Goal: Task Accomplishment & Management: Manage account settings

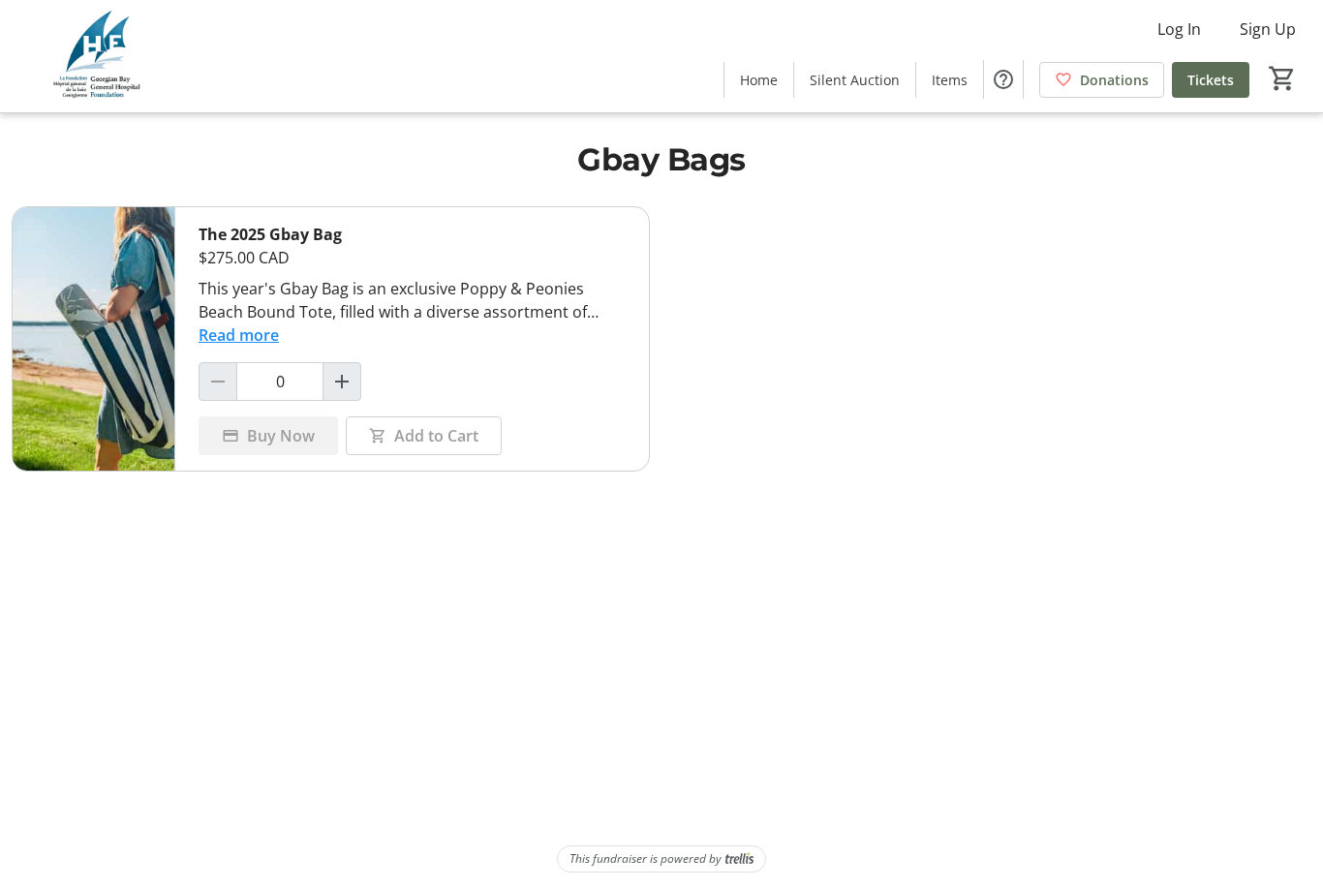
click at [1196, 25] on span "Log In" at bounding box center [1179, 28] width 44 height 23
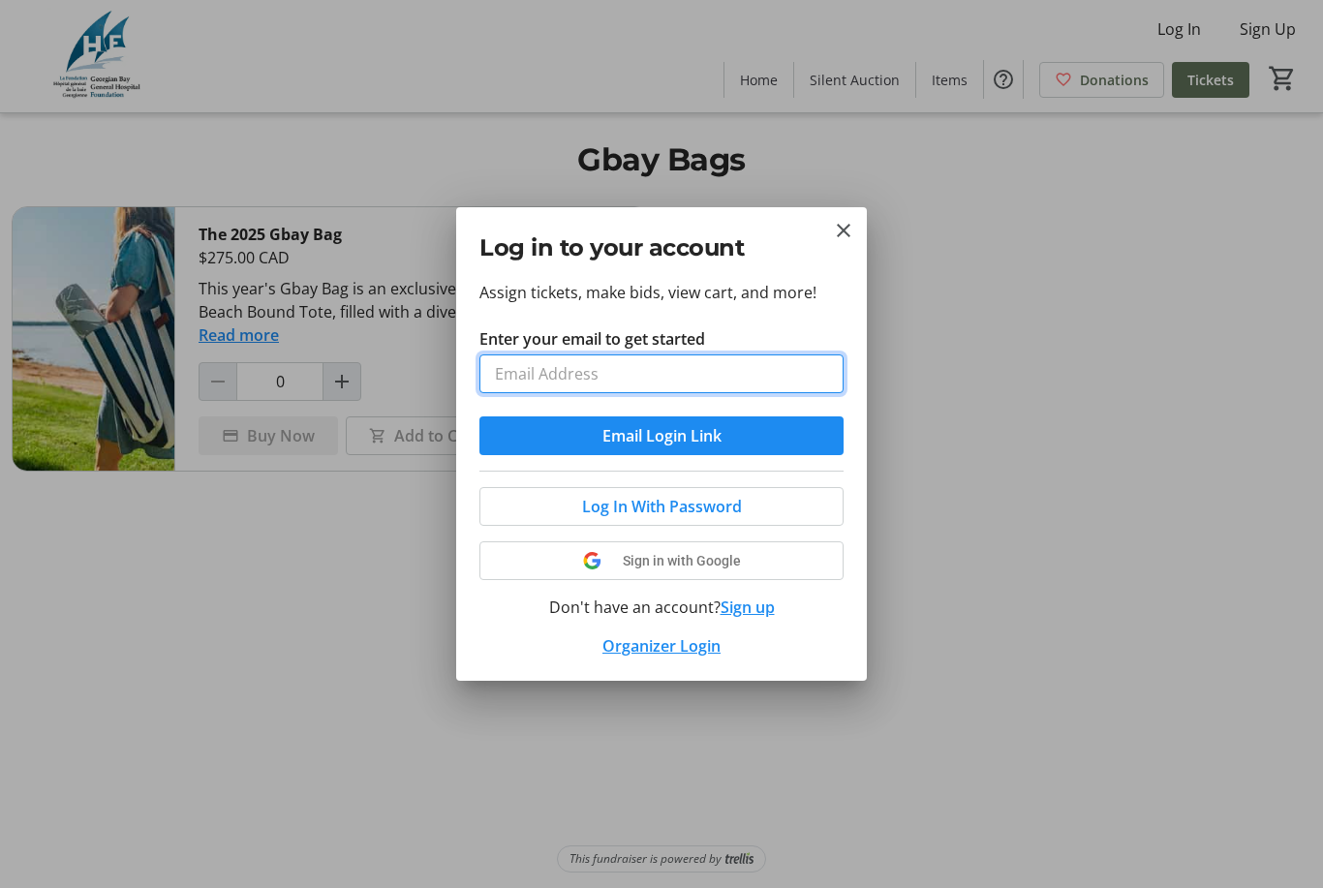
click at [711, 385] on input "Enter your email to get started" at bounding box center [661, 373] width 364 height 39
type input "[EMAIL_ADDRESS][DOMAIN_NAME]"
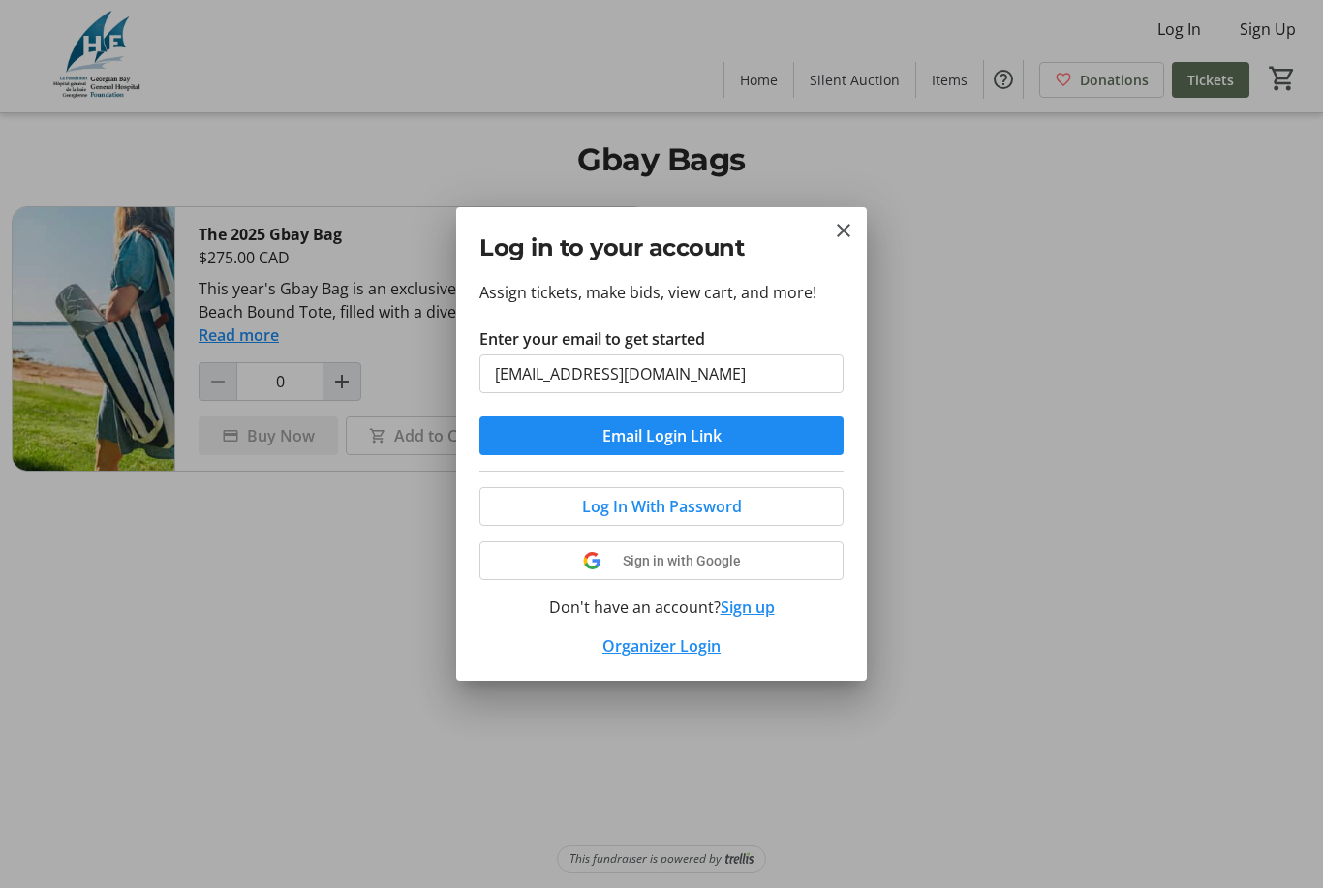
click at [661, 436] on button "Email Login Link" at bounding box center [661, 435] width 364 height 39
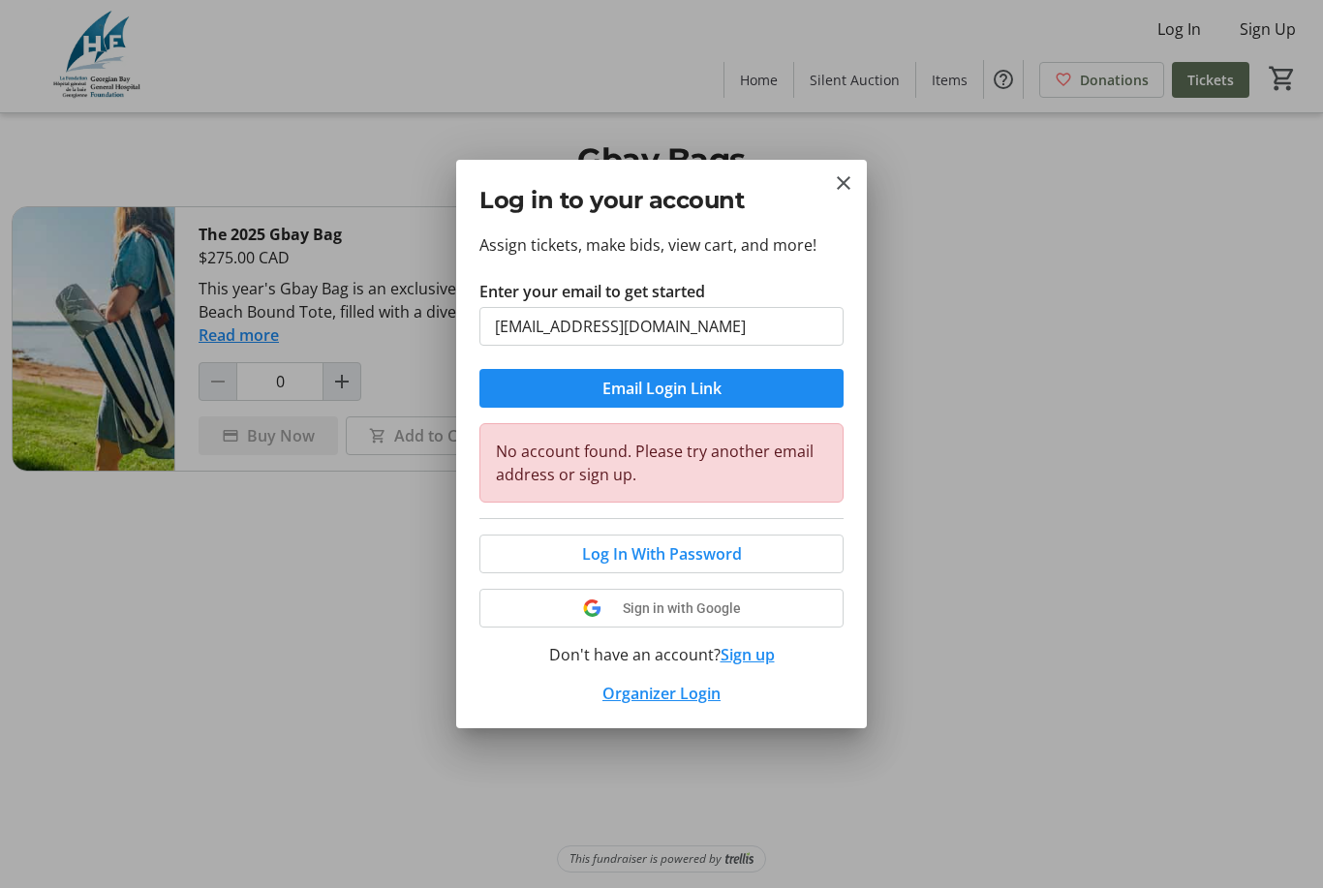
click at [1061, 601] on div at bounding box center [661, 444] width 1323 height 888
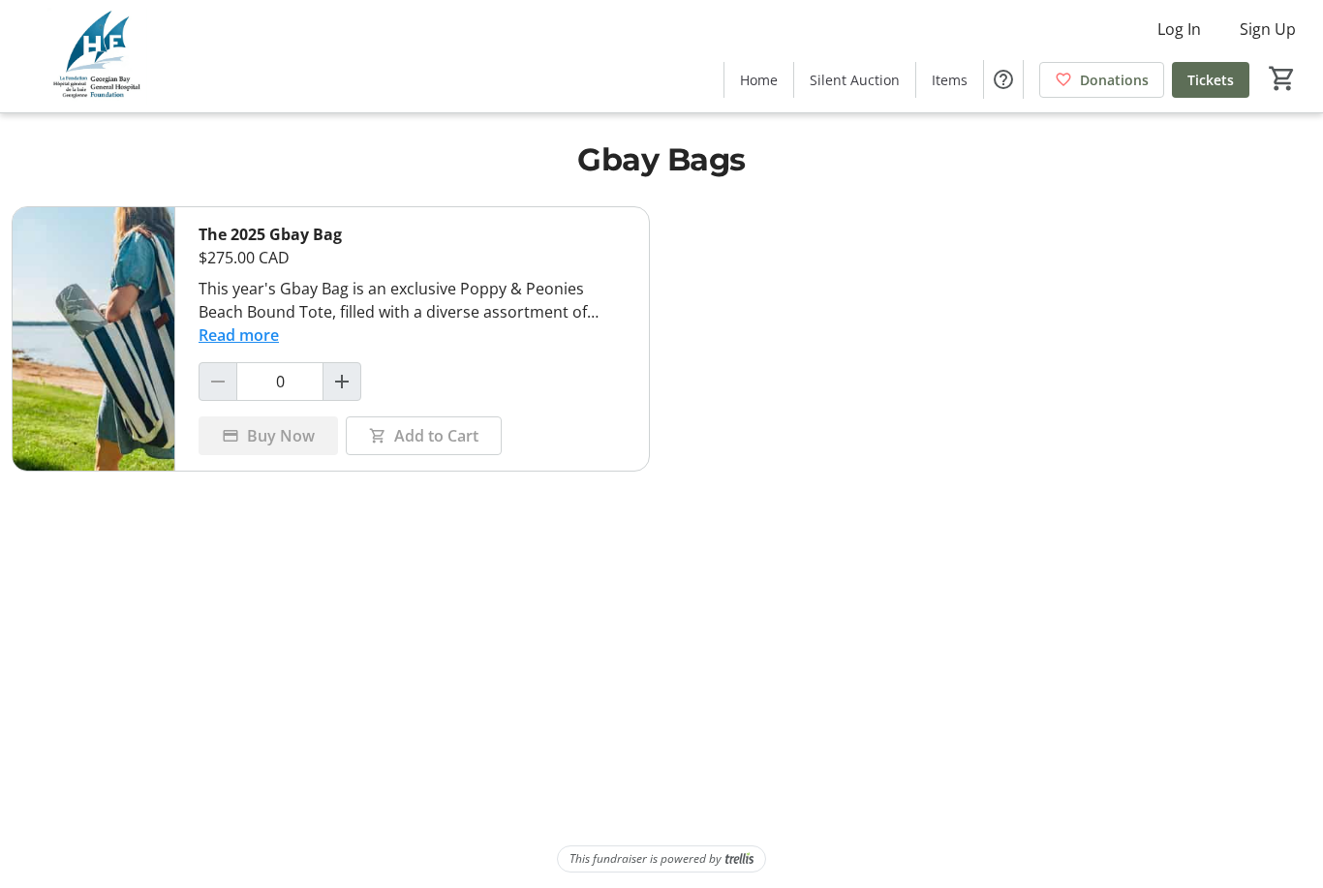
click at [1278, 21] on span "Sign Up" at bounding box center [1268, 28] width 56 height 23
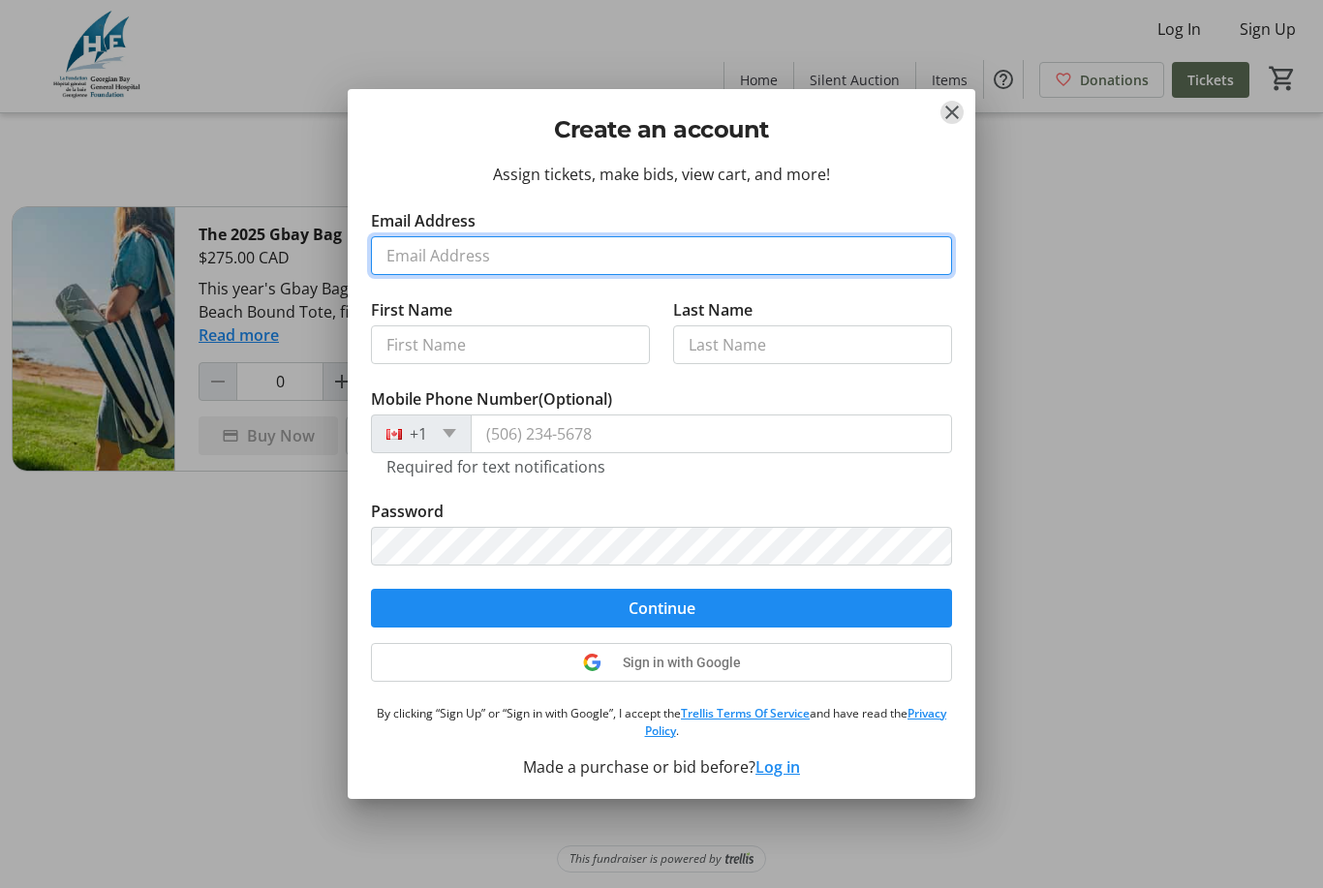
click at [613, 262] on input "Email Address" at bounding box center [661, 255] width 581 height 39
type input "[EMAIL_ADDRESS][DOMAIN_NAME]"
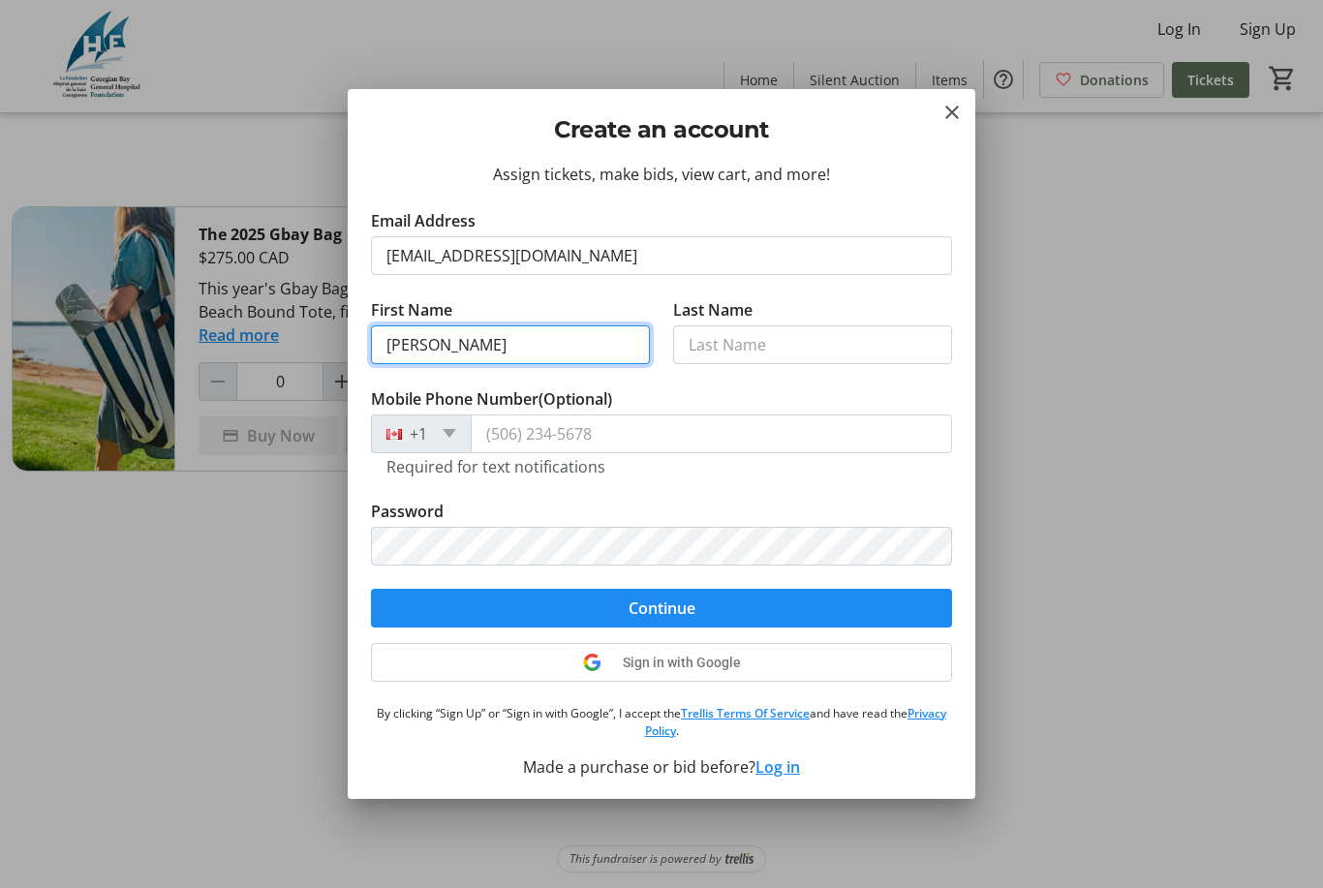
type input "[PERSON_NAME]"
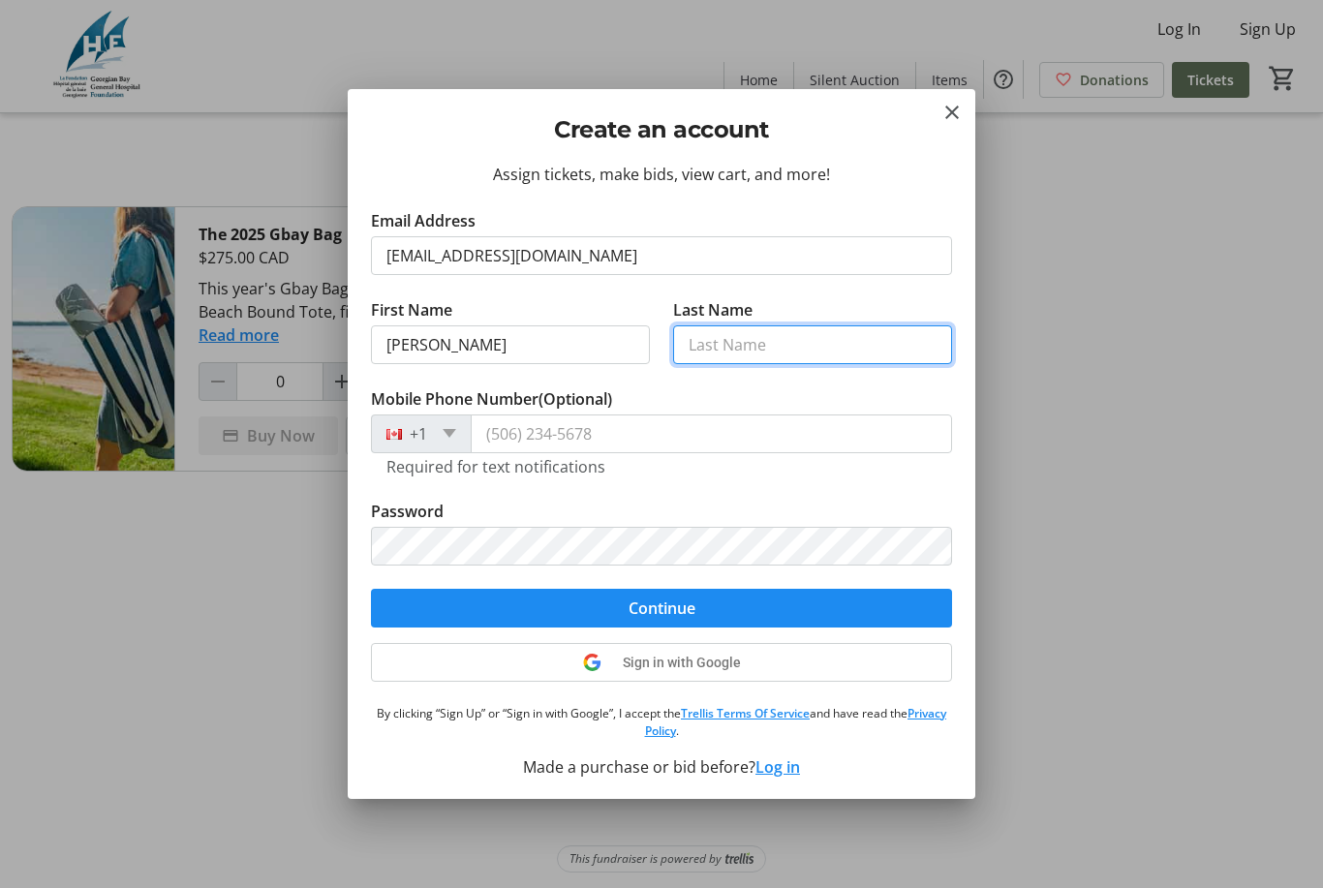
click at [787, 346] on input "Last Name" at bounding box center [812, 344] width 279 height 39
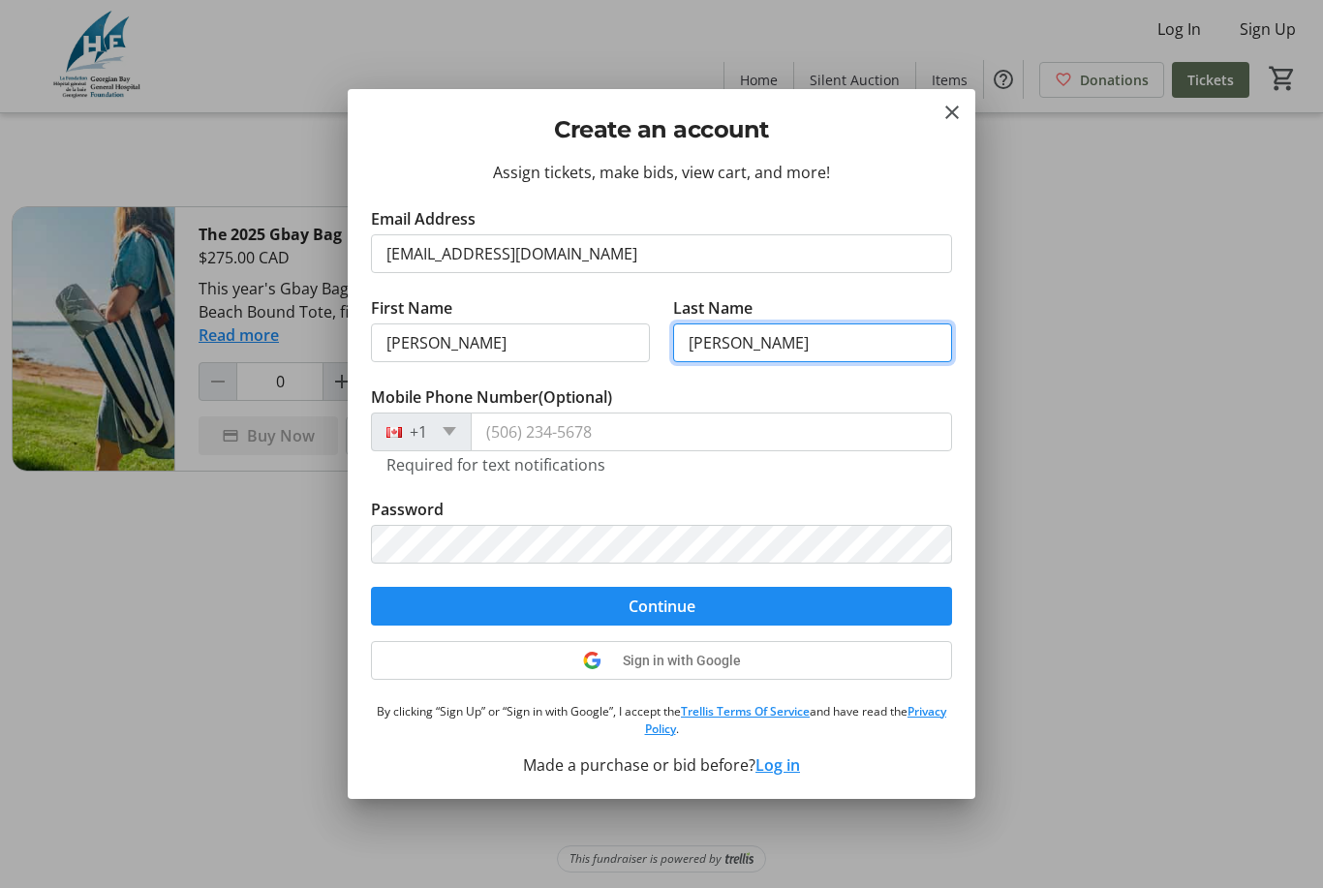
scroll to position [2, 0]
type input "[PERSON_NAME]"
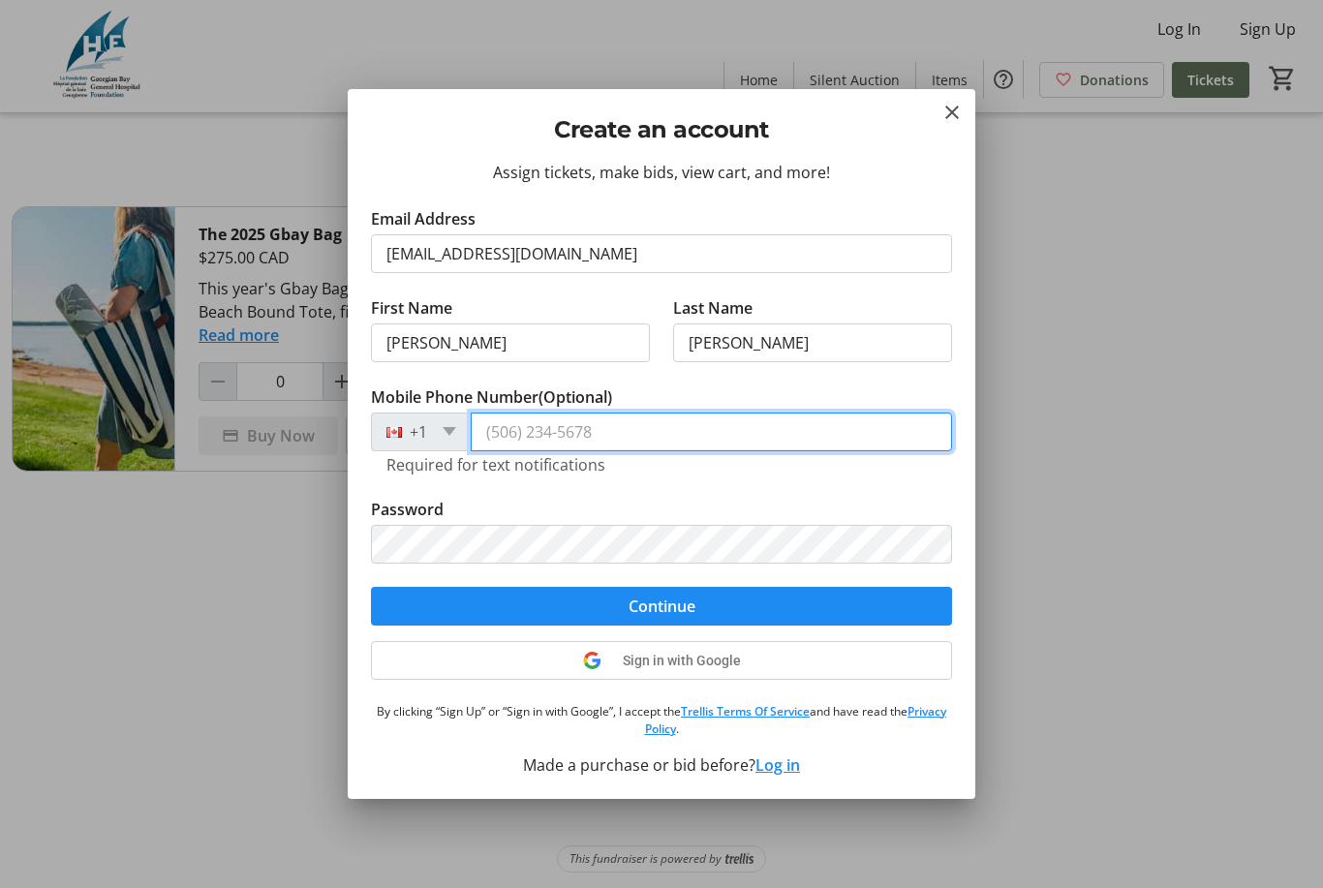
click at [677, 446] on input "Mobile Phone Number (Optional)" at bounding box center [711, 432] width 481 height 39
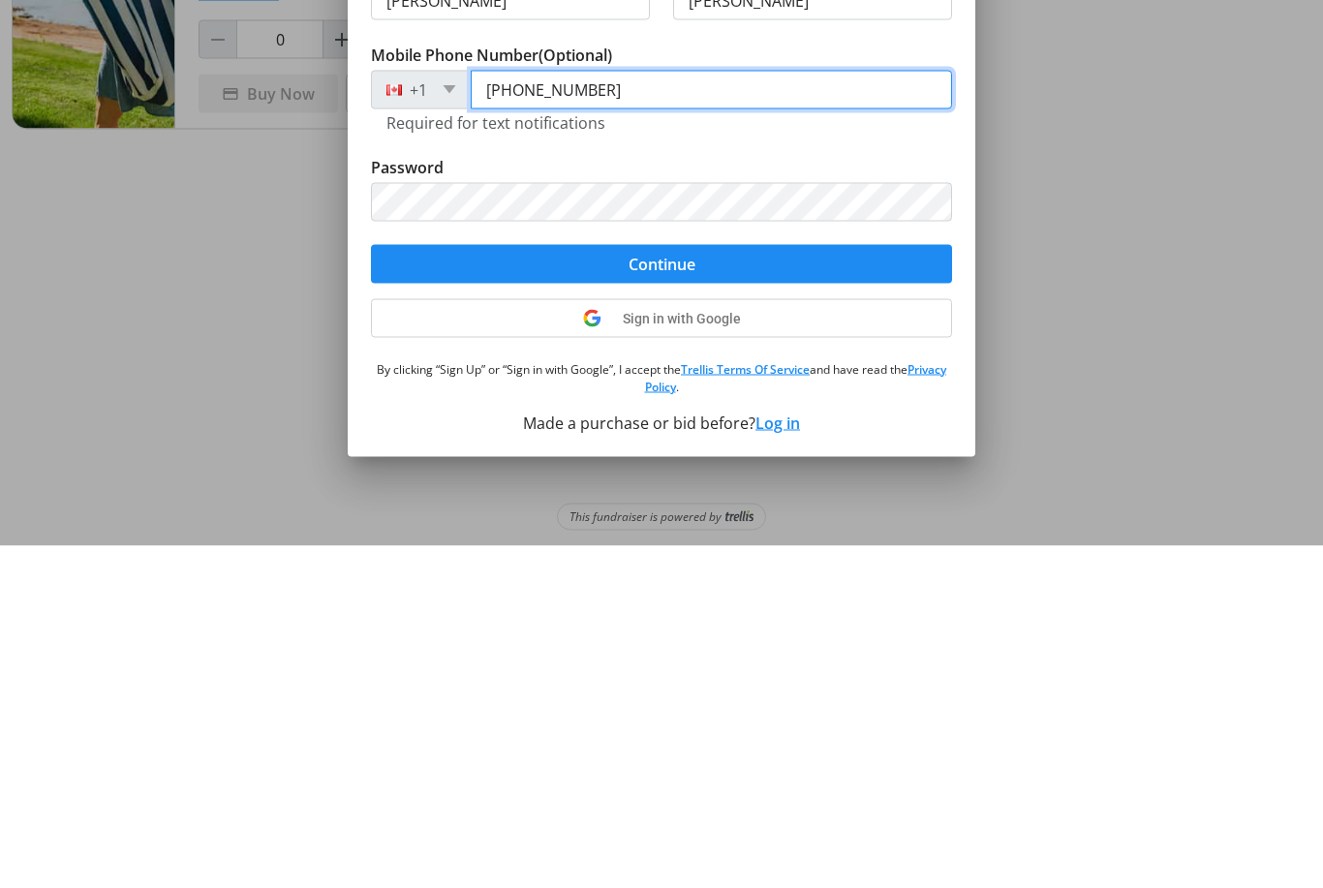
type input "[PHONE_NUMBER]"
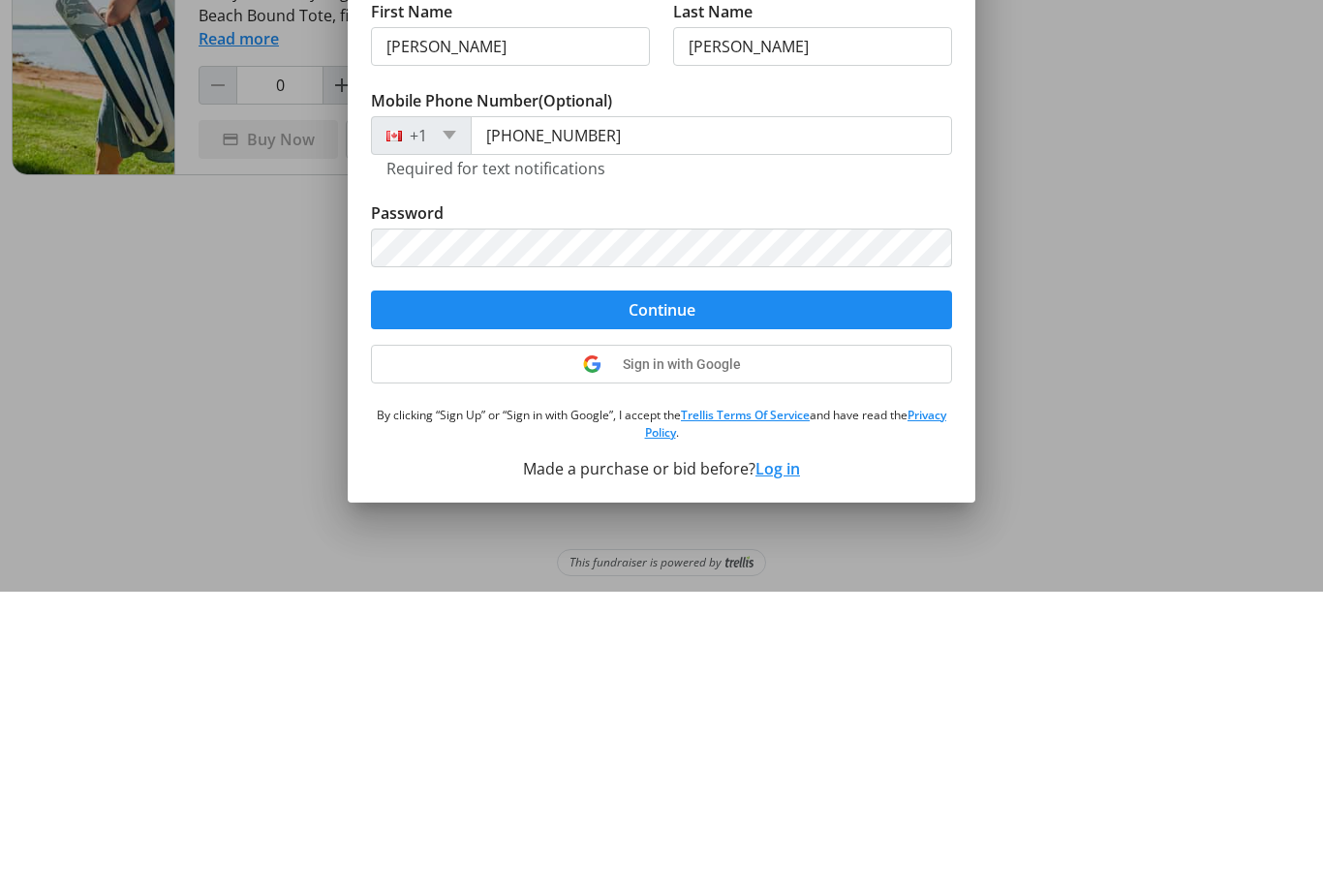
scroll to position [0, 0]
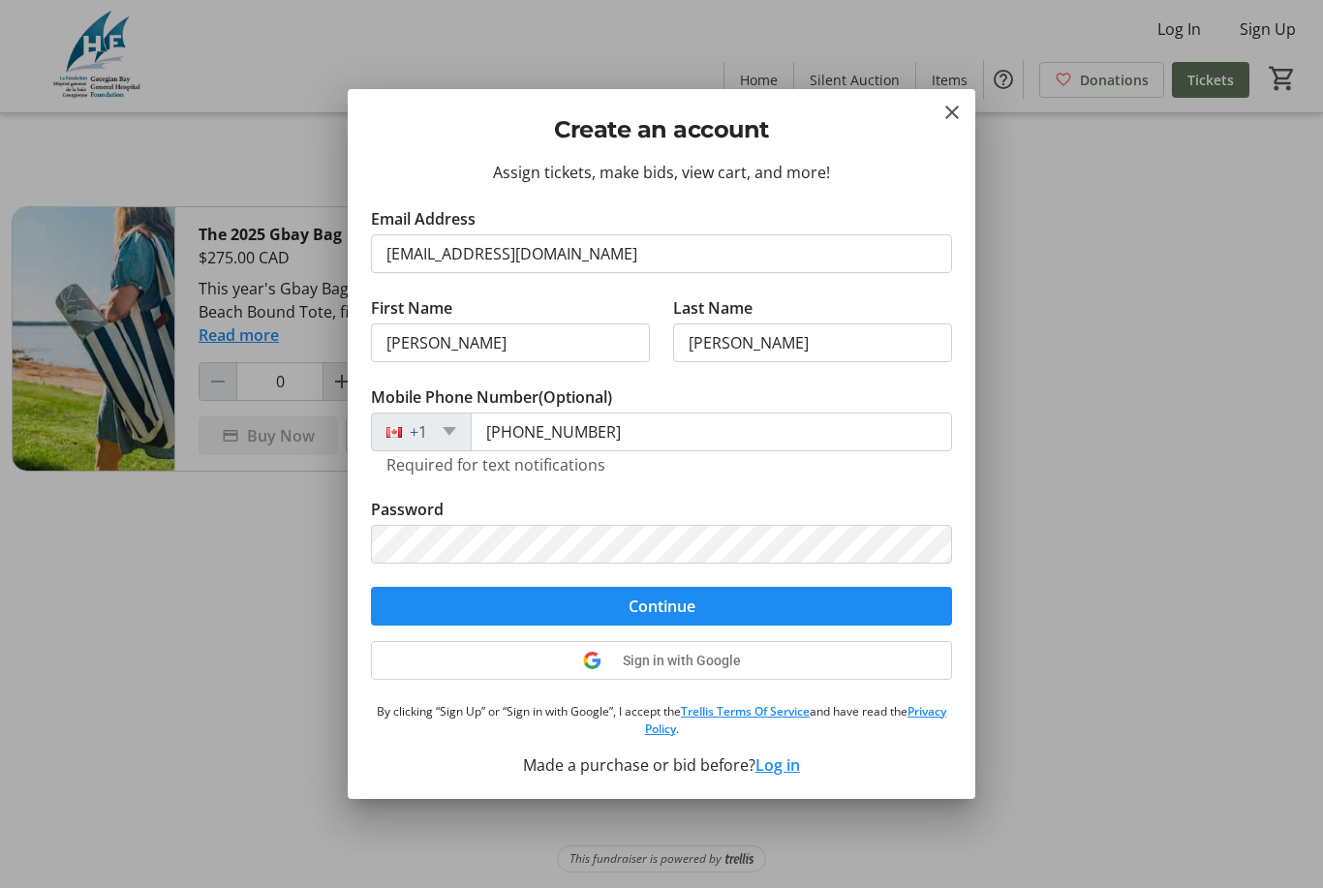
click at [782, 610] on span "submit" at bounding box center [661, 606] width 581 height 46
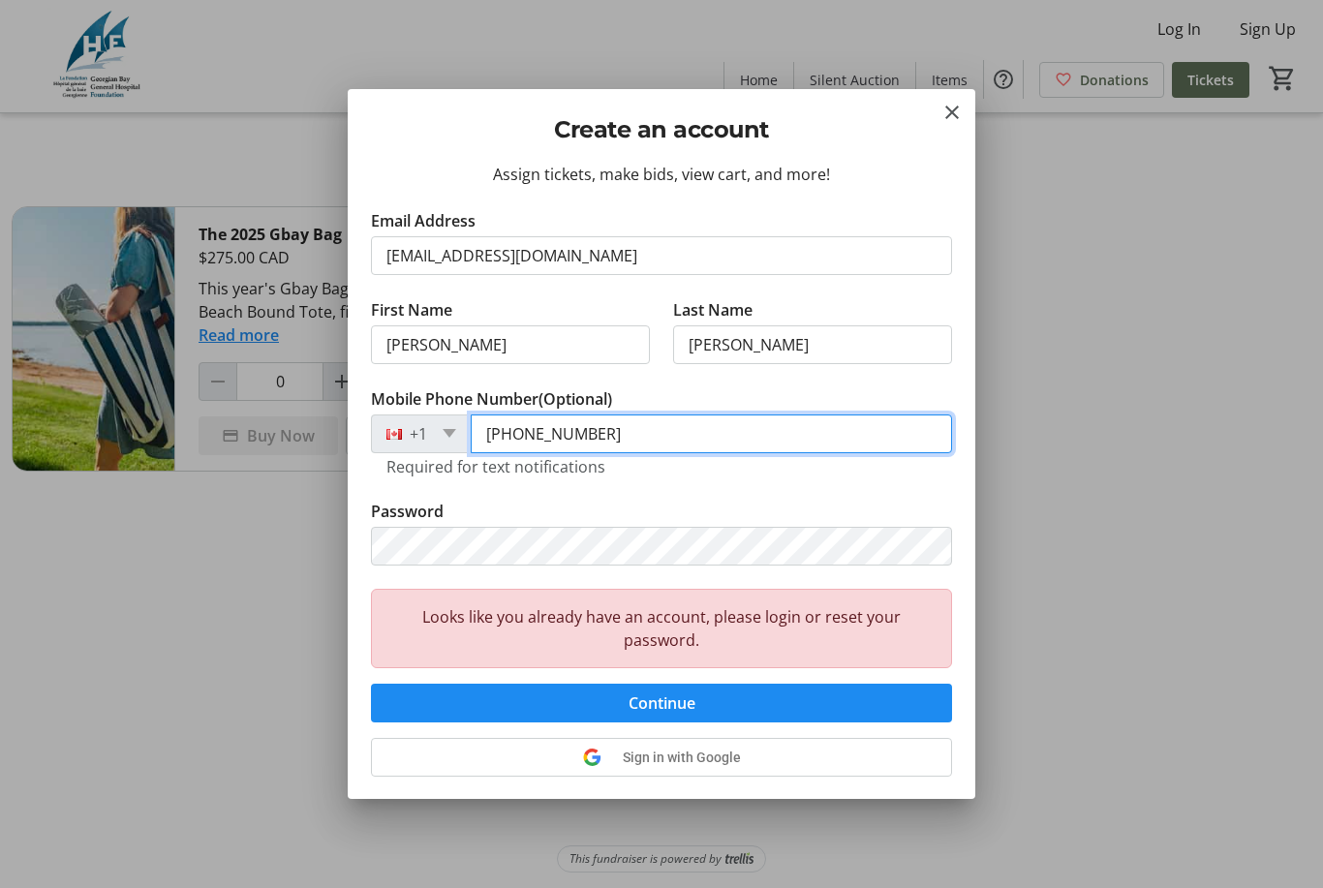
click at [664, 441] on input "[PHONE_NUMBER]" at bounding box center [711, 434] width 481 height 39
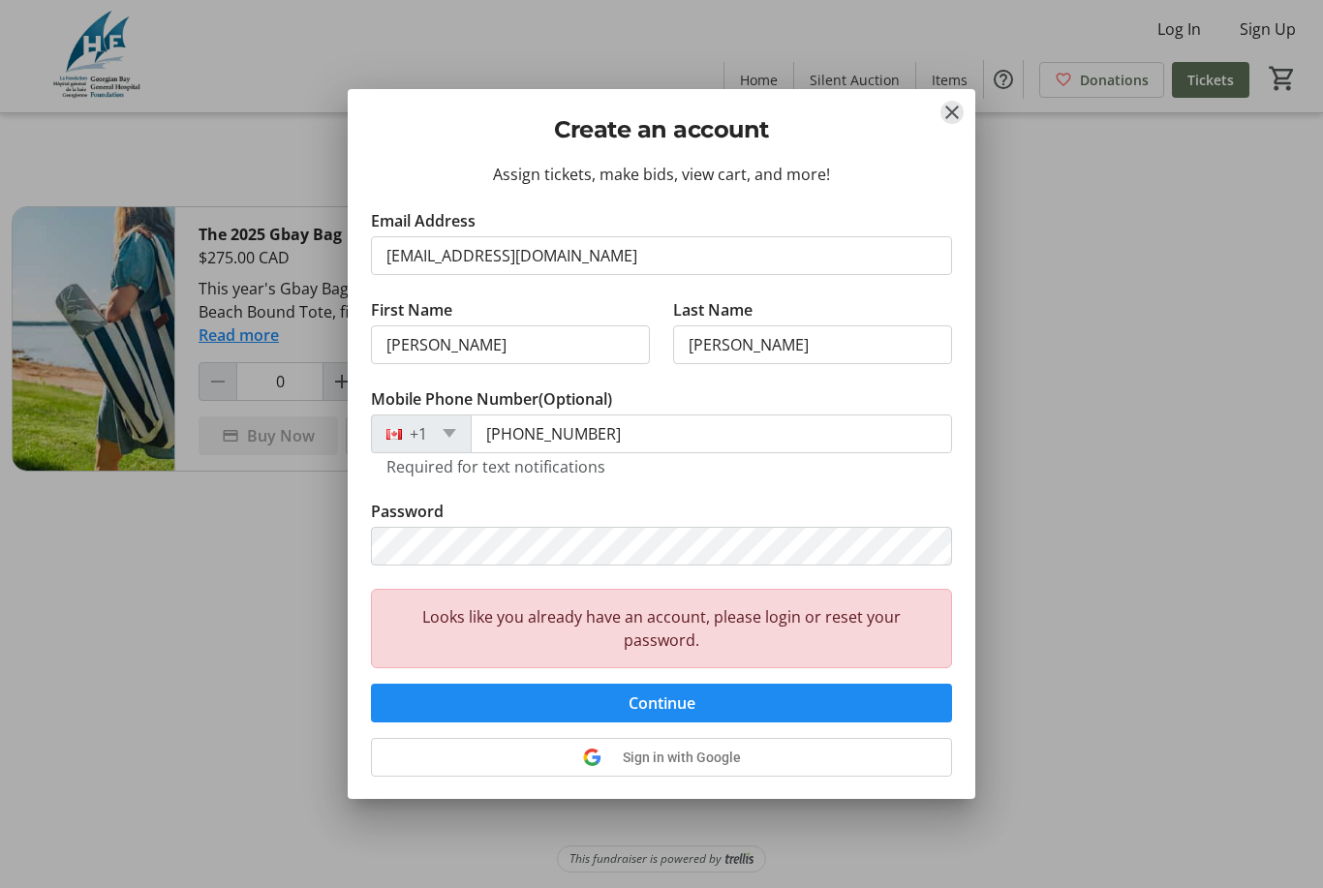
click at [960, 110] on mat-icon "Close" at bounding box center [951, 112] width 23 height 23
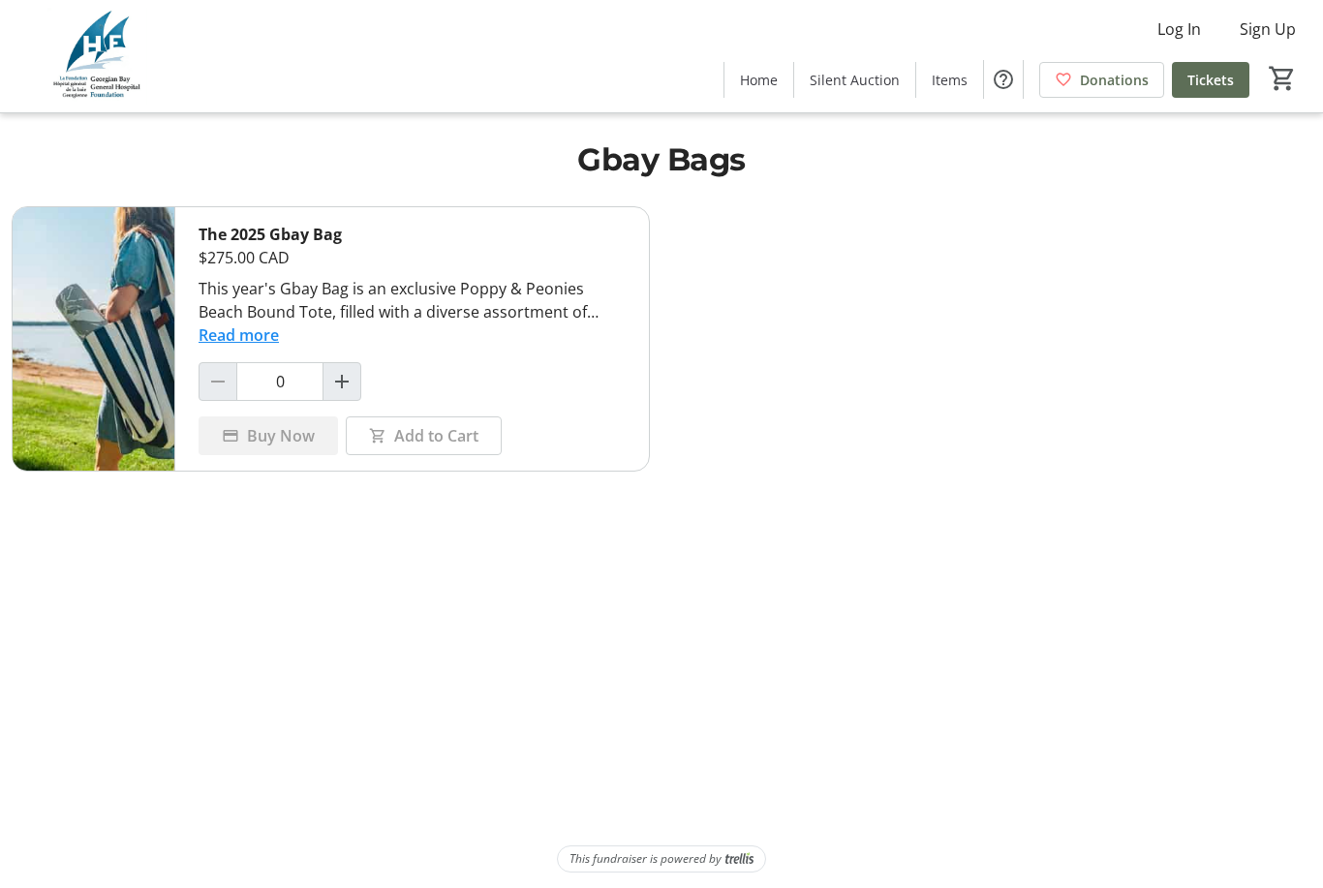
click at [1196, 22] on span "Log In" at bounding box center [1179, 28] width 44 height 23
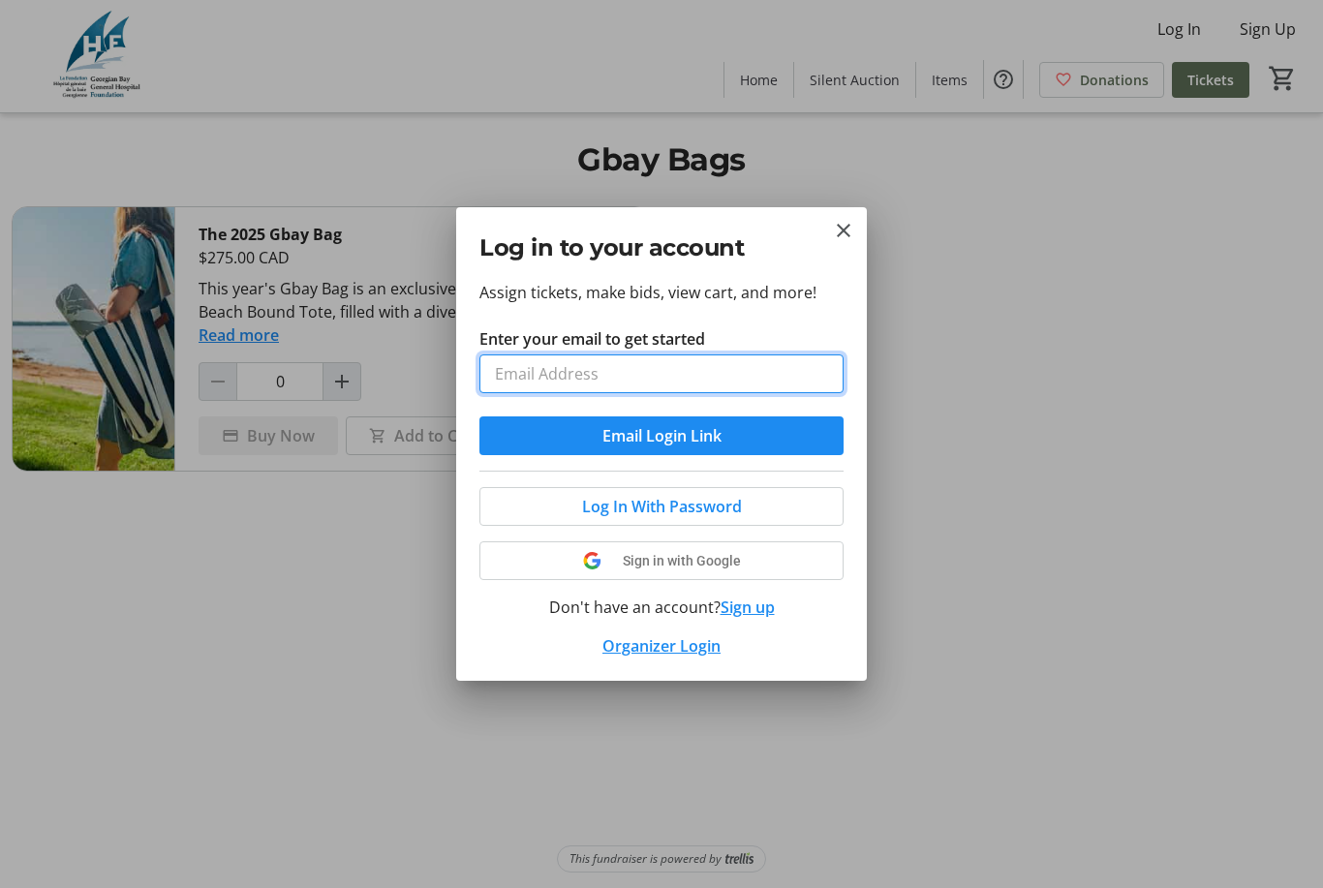
click at [716, 365] on input "Enter your email to get started" at bounding box center [661, 373] width 364 height 39
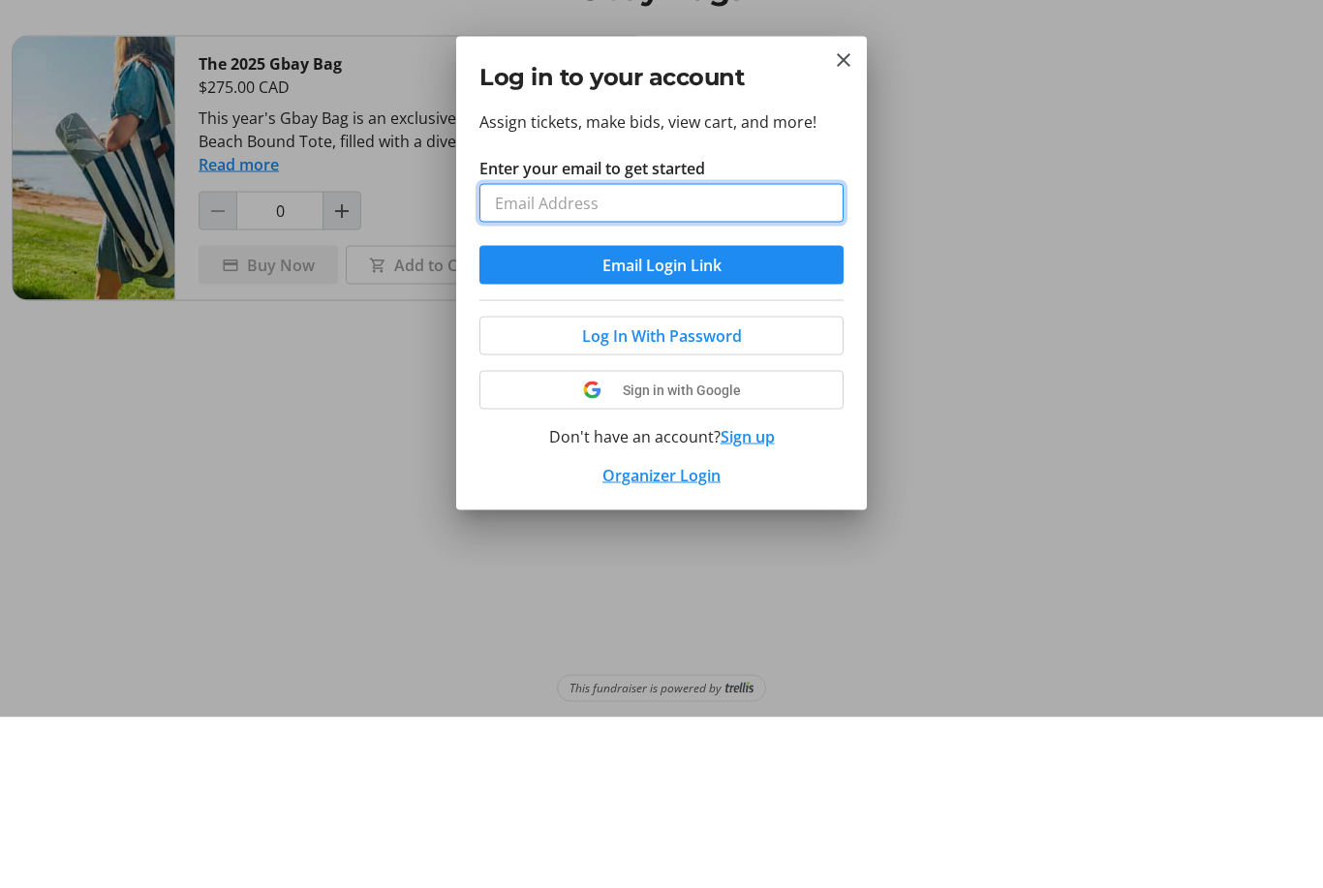
type input "[EMAIL_ADDRESS][DOMAIN_NAME]"
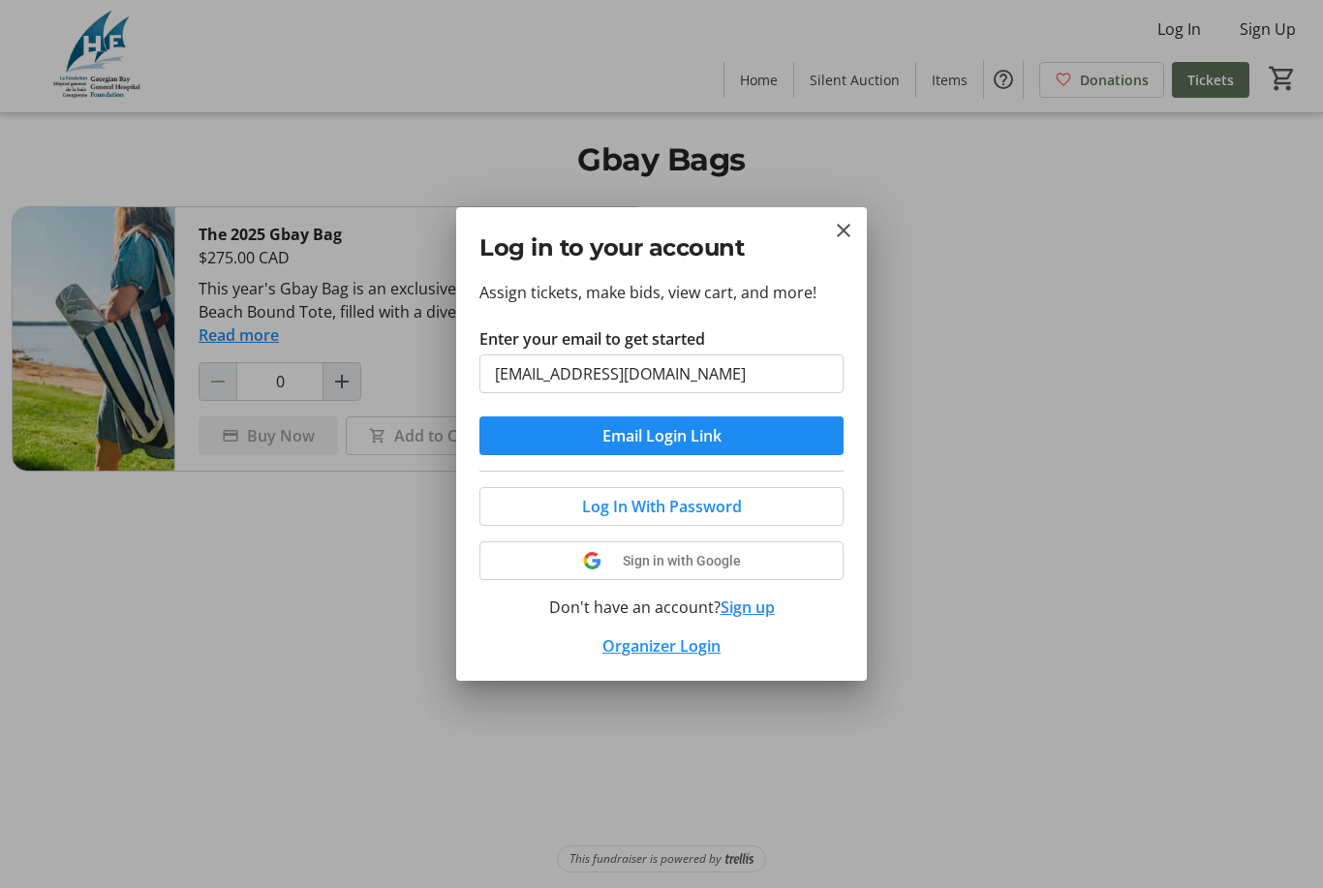
click at [723, 506] on span "Log In With Password" at bounding box center [662, 506] width 160 height 23
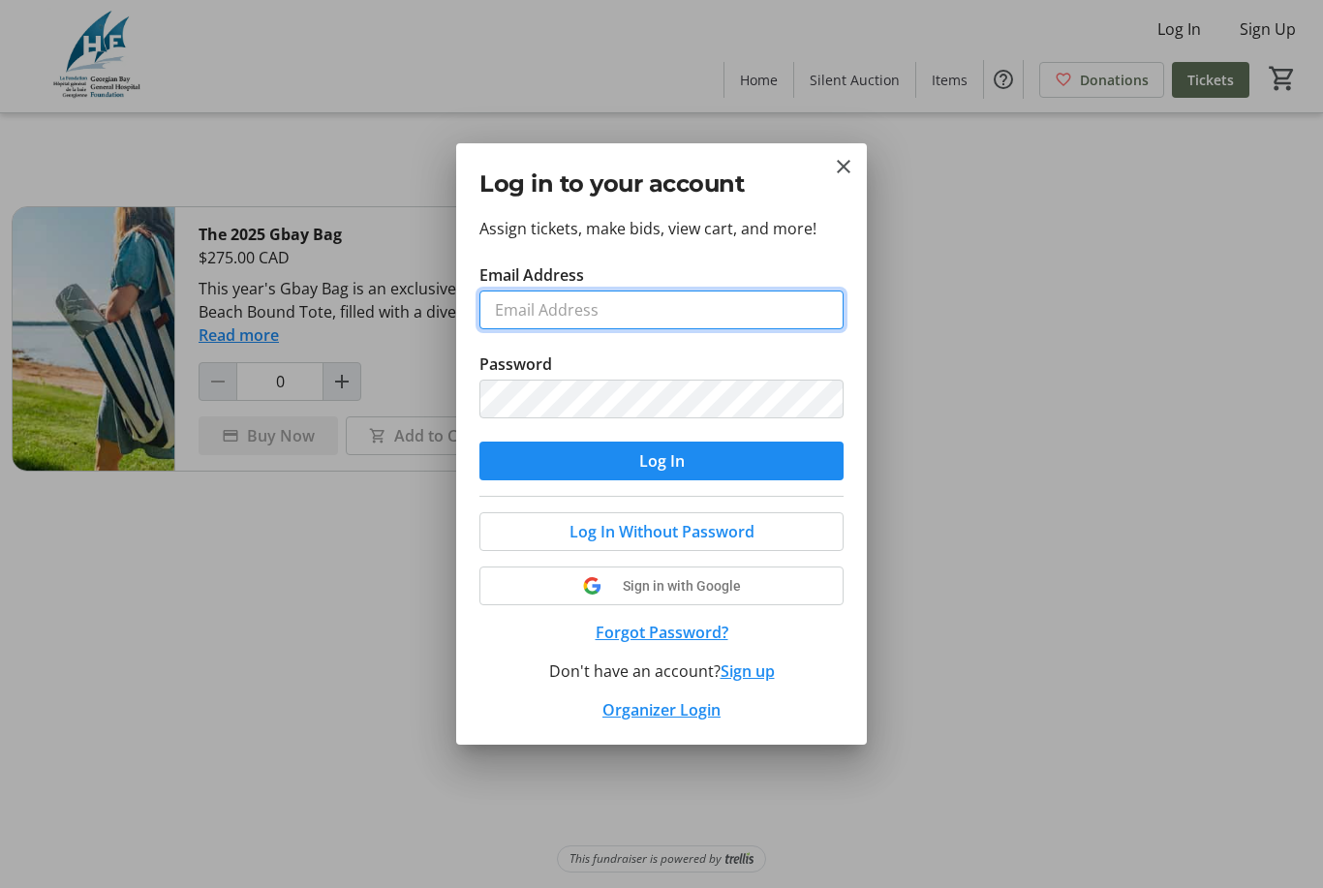
click at [700, 311] on input "Email Address" at bounding box center [661, 310] width 364 height 39
type input "[EMAIL_ADDRESS][DOMAIN_NAME]"
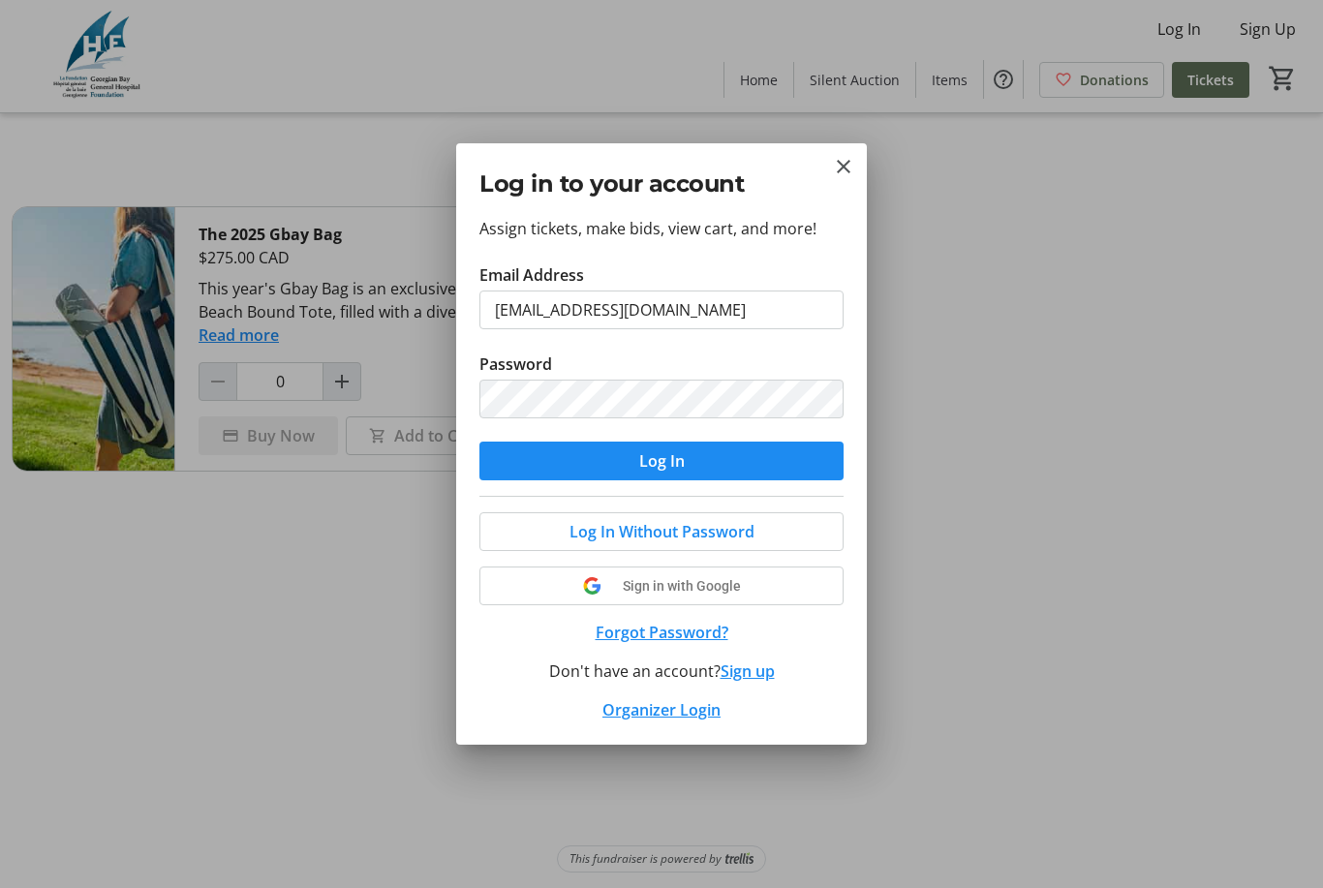
click at [738, 466] on span "submit" at bounding box center [661, 461] width 364 height 46
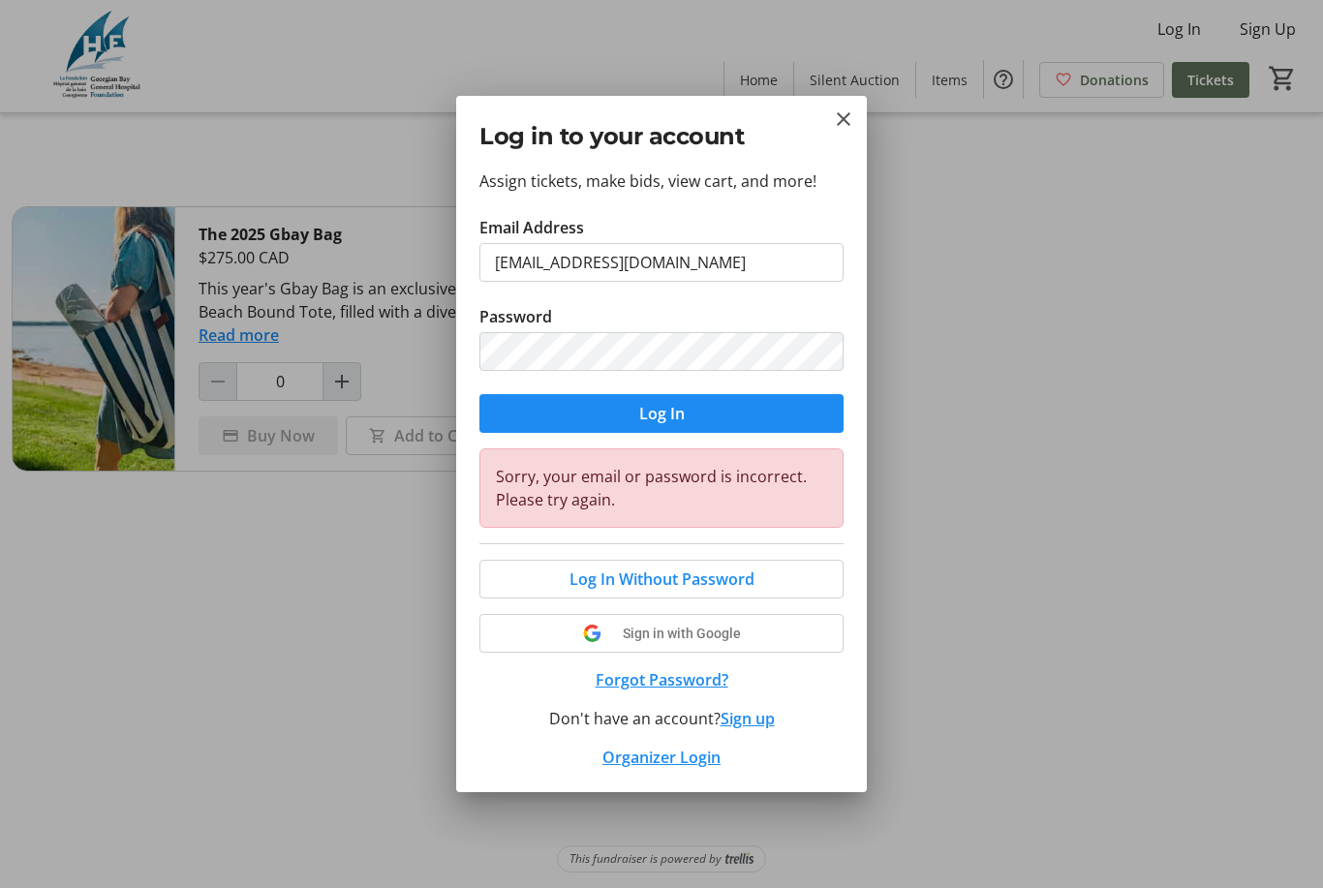
click at [700, 671] on button "Forgot Password?" at bounding box center [661, 679] width 364 height 23
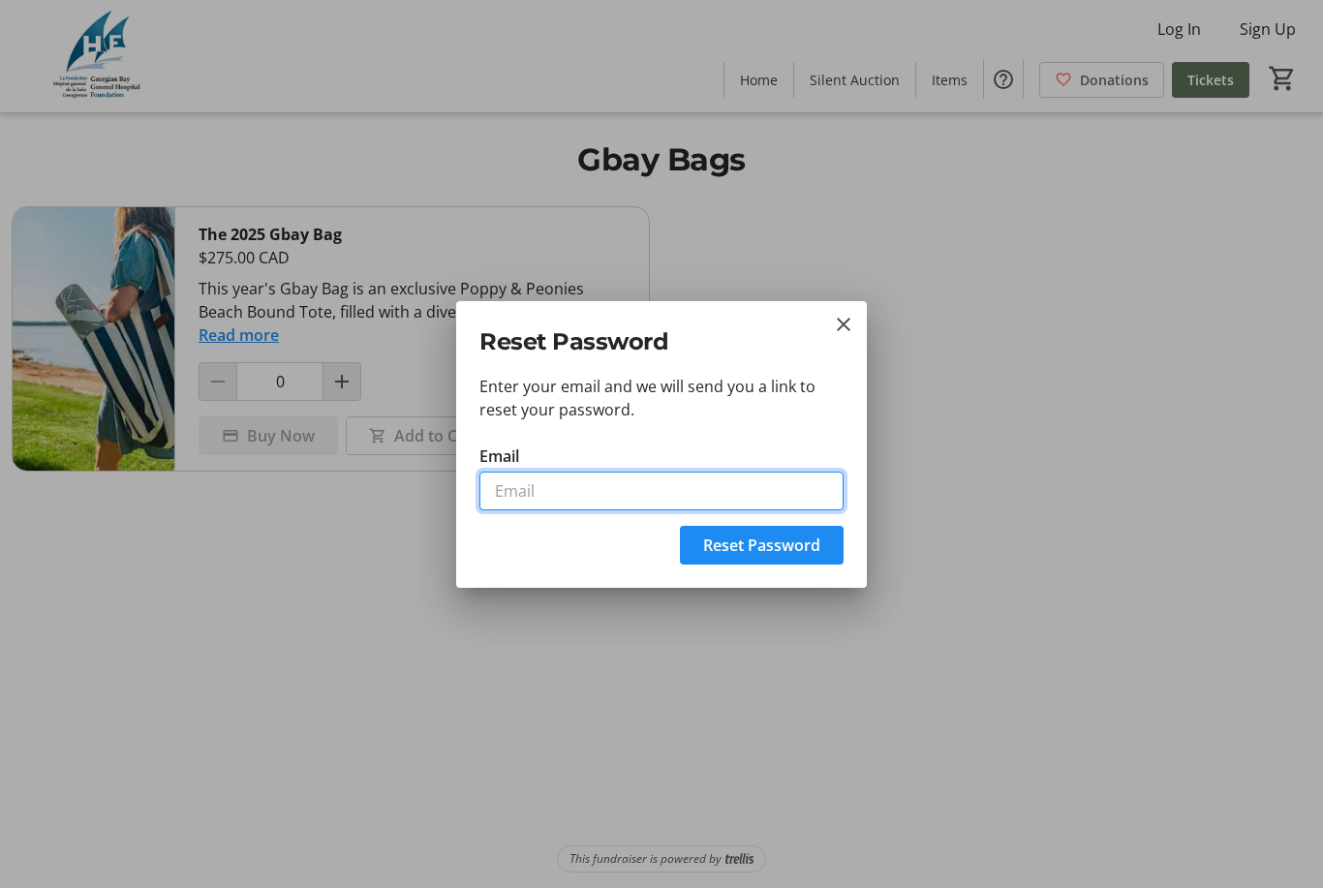
click at [595, 486] on input "Email" at bounding box center [661, 491] width 364 height 39
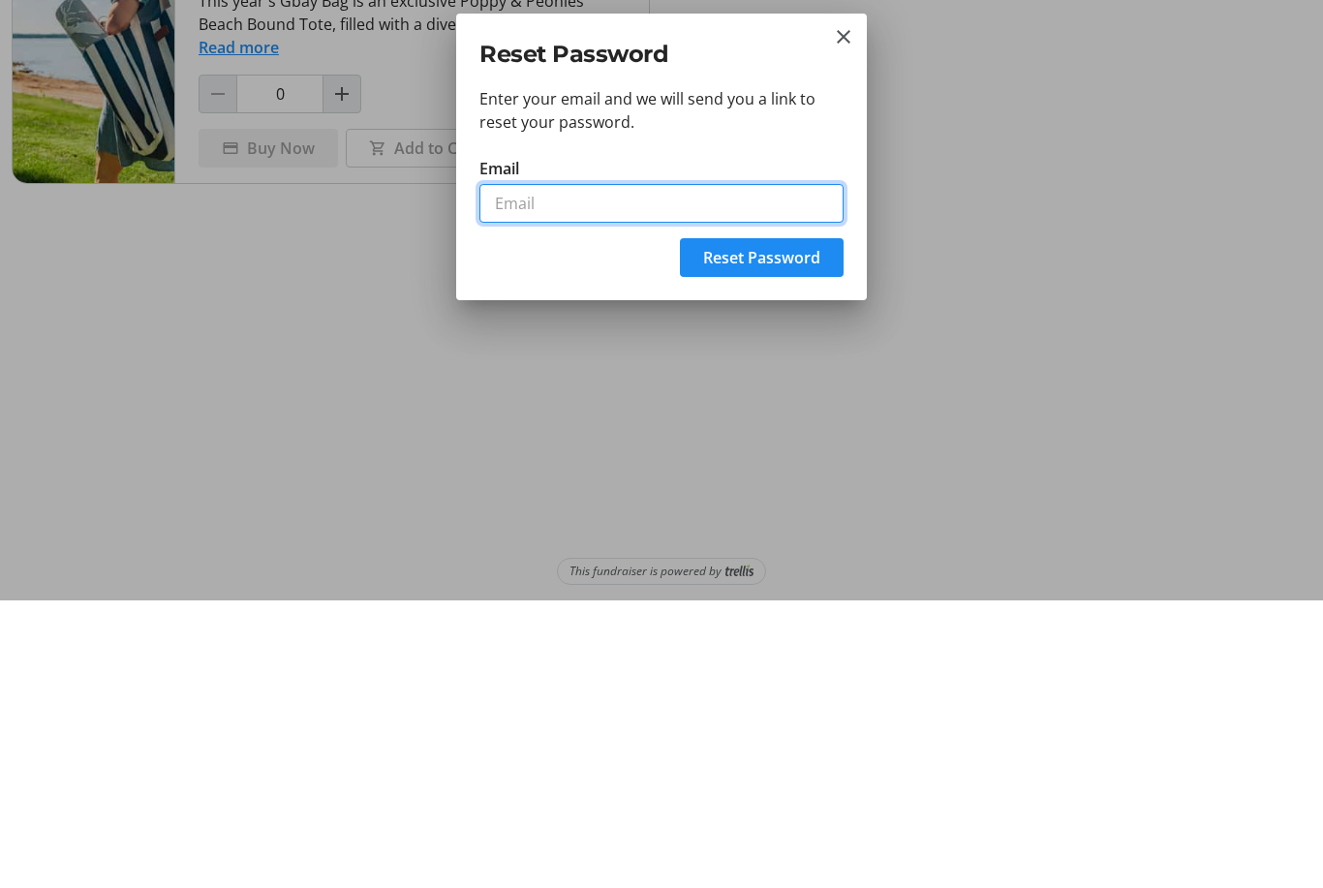
type input "[EMAIL_ADDRESS][DOMAIN_NAME]"
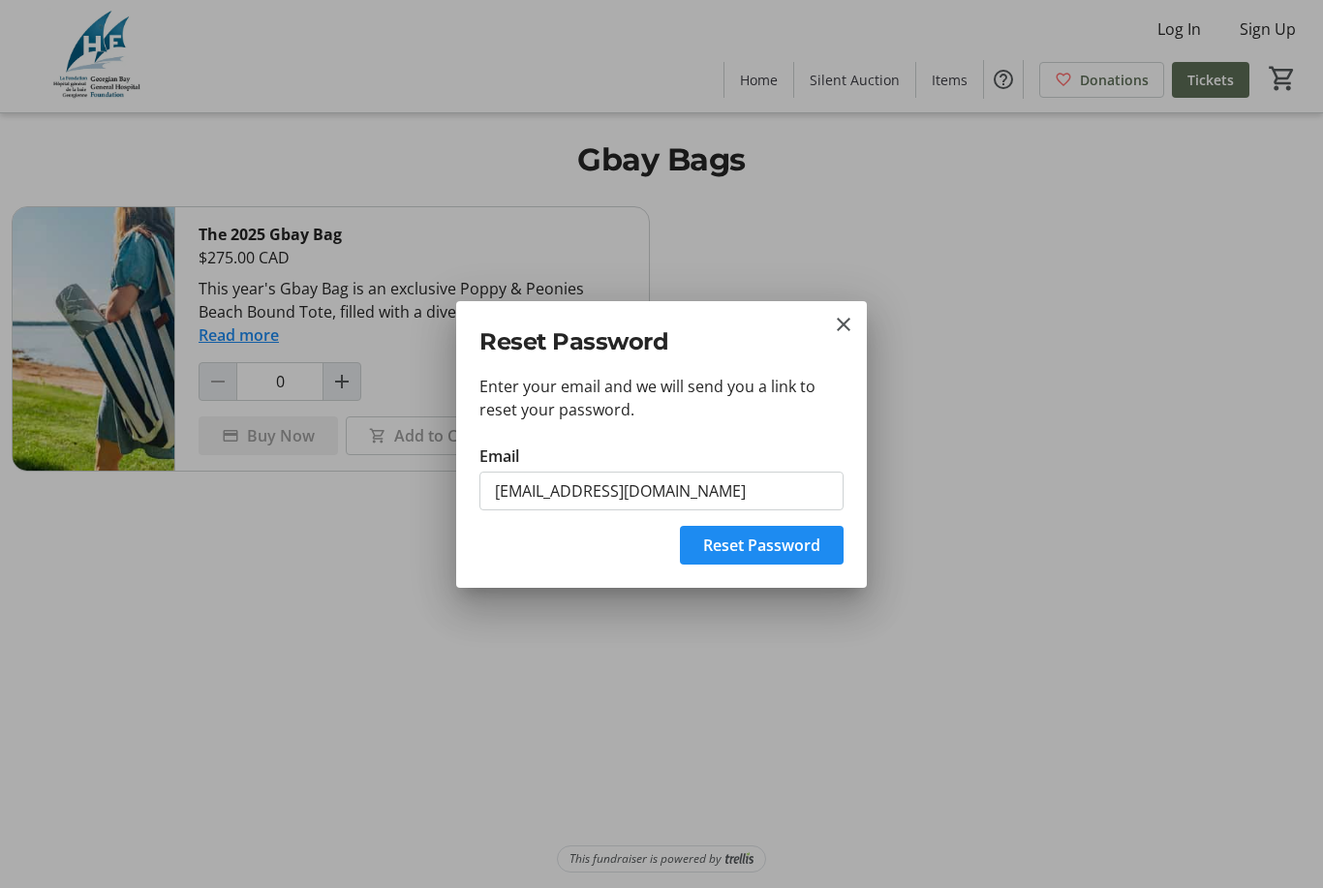
click at [801, 543] on span "Reset Password" at bounding box center [761, 545] width 117 height 23
